Goal: Task Accomplishment & Management: Manage account settings

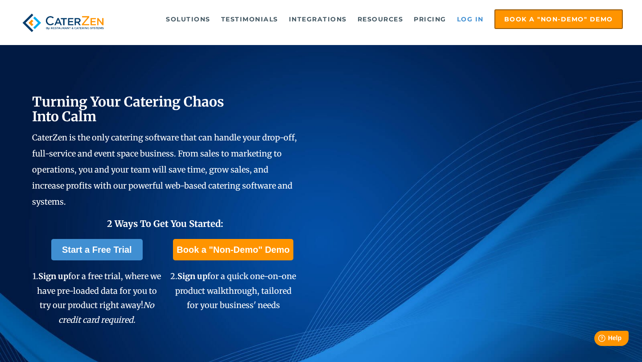
click at [469, 21] on link "Log in" at bounding box center [470, 19] width 36 height 18
click at [462, 12] on link "Log in" at bounding box center [470, 19] width 36 height 18
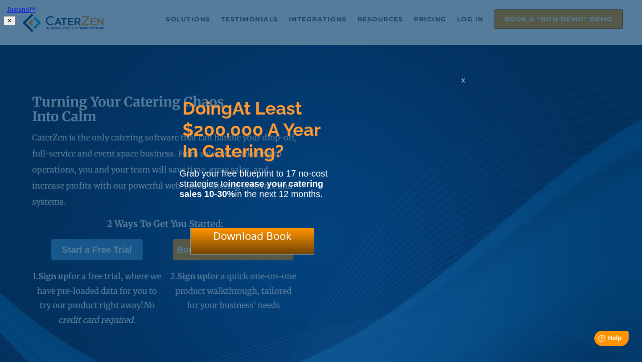
click at [461, 84] on span "x" at bounding box center [463, 80] width 4 height 8
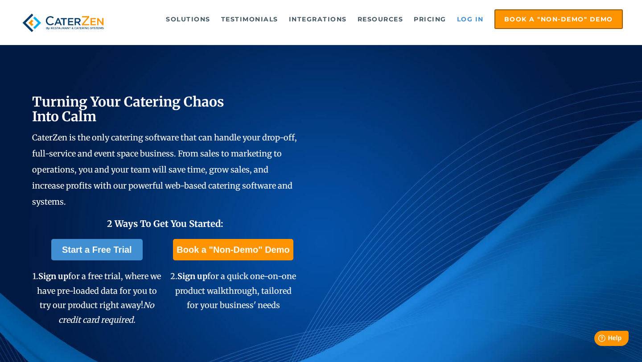
click at [472, 15] on link "Log in" at bounding box center [470, 19] width 36 height 18
click at [476, 19] on link "Log in" at bounding box center [470, 19] width 36 height 18
click at [470, 26] on link "Log in" at bounding box center [470, 19] width 36 height 18
